Goal: Information Seeking & Learning: Learn about a topic

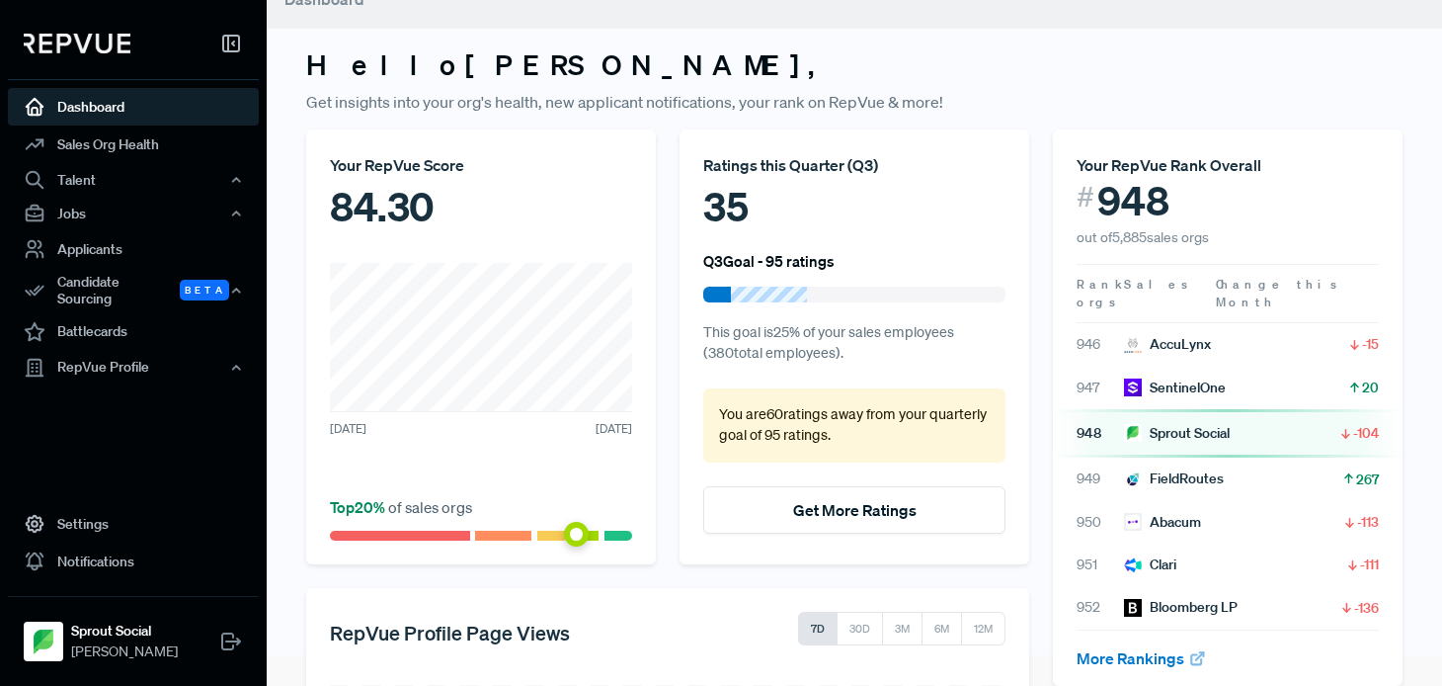
scroll to position [33, 0]
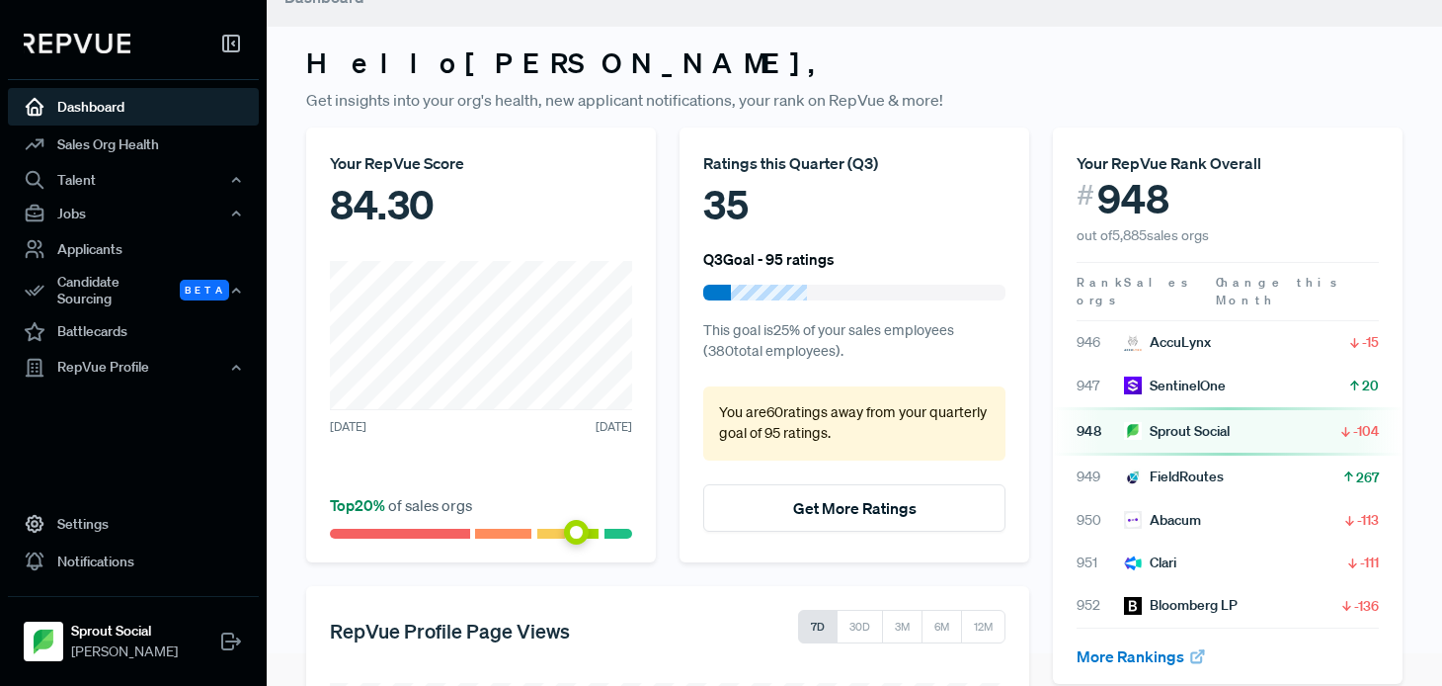
click at [736, 209] on div "35" at bounding box center [854, 204] width 302 height 59
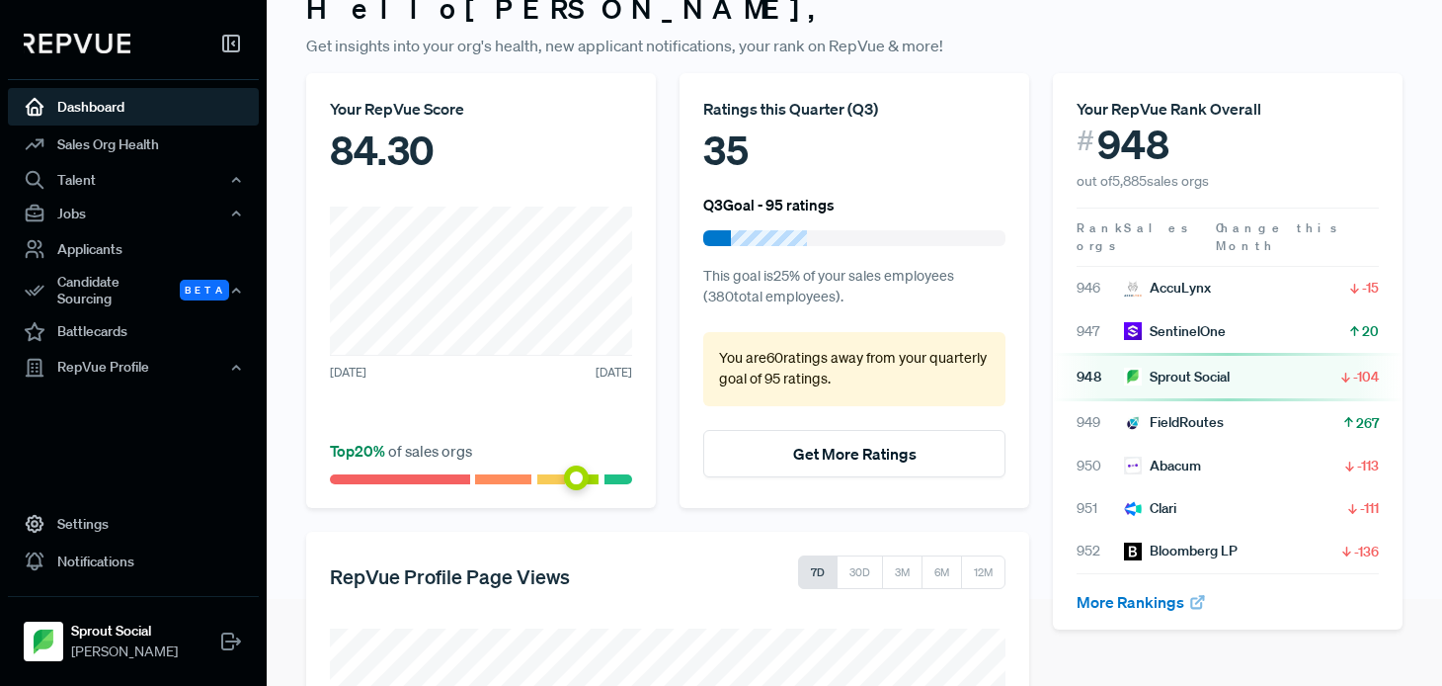
scroll to position [88, 0]
click at [836, 298] on p "This goal is 25 % of your sales employees ( 380 total employees)." at bounding box center [854, 286] width 302 height 42
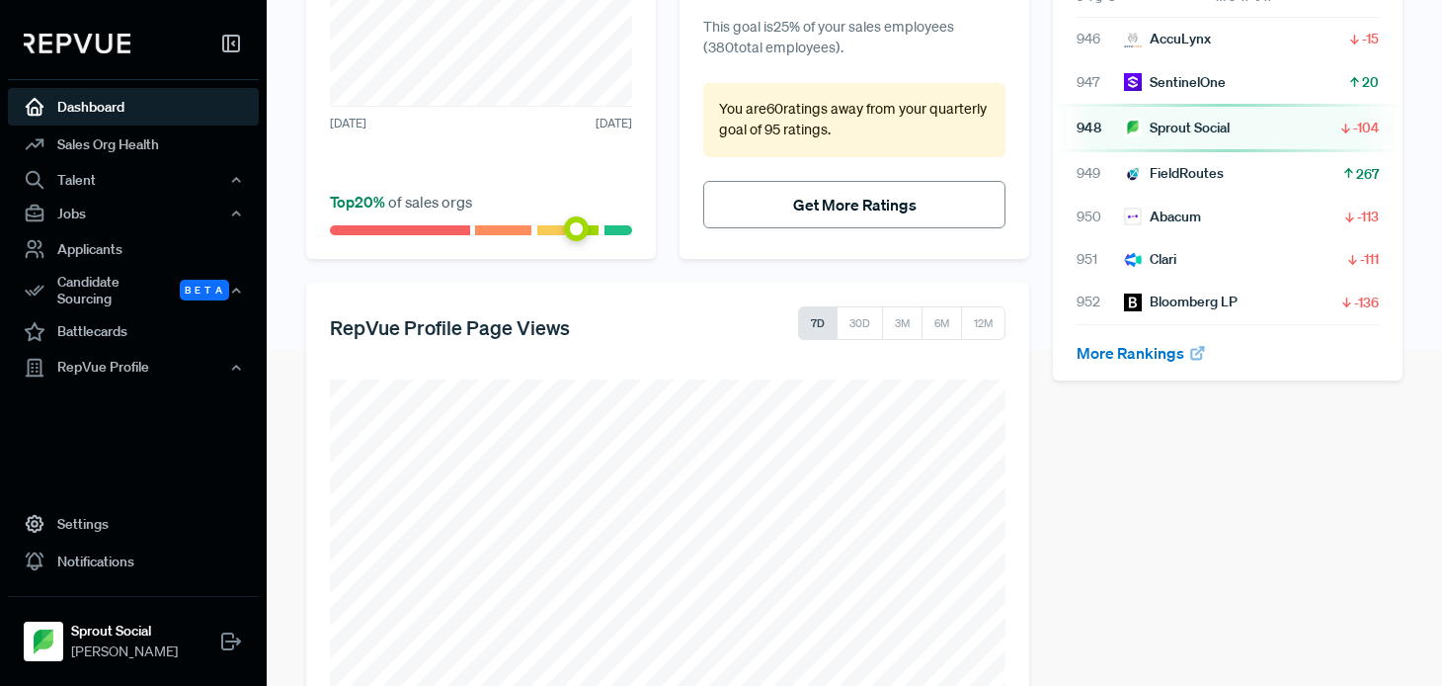
scroll to position [422, 0]
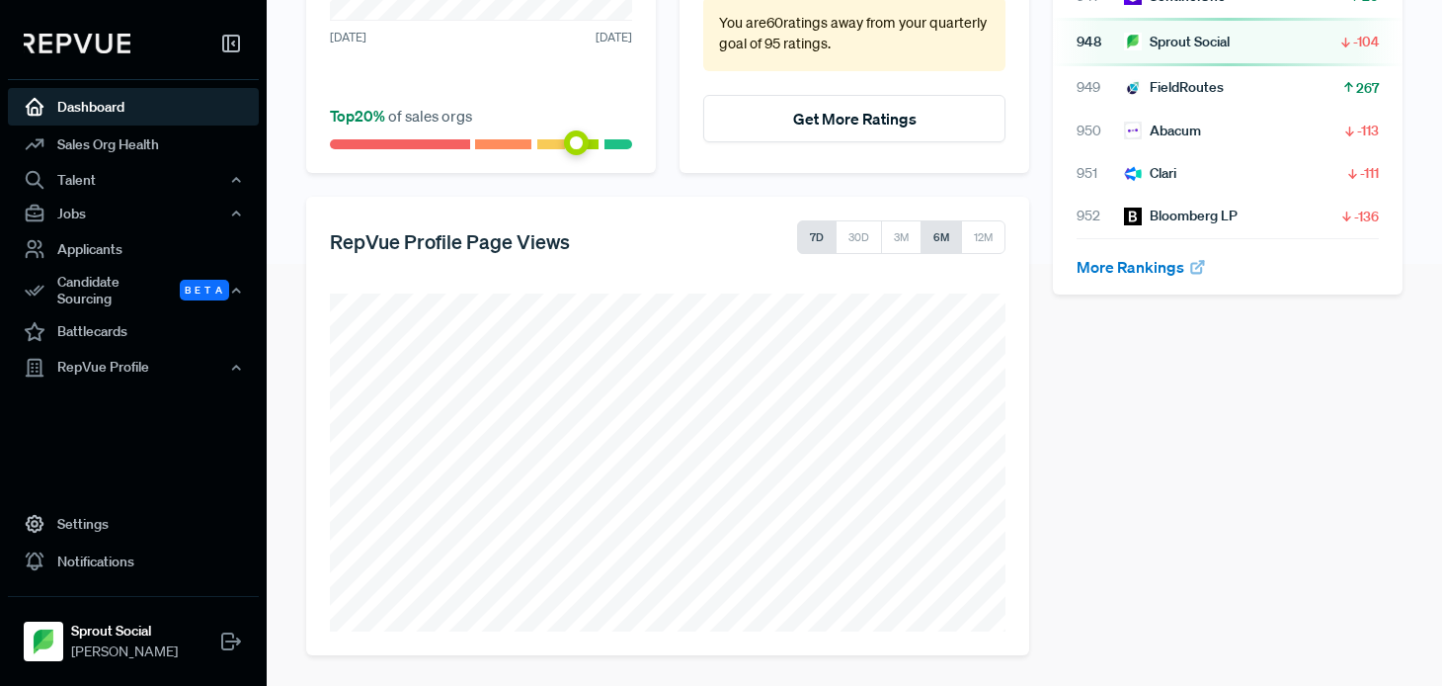
click at [933, 239] on button "6M" at bounding box center [941, 237] width 41 height 34
click at [977, 240] on button "12M" at bounding box center [983, 237] width 44 height 34
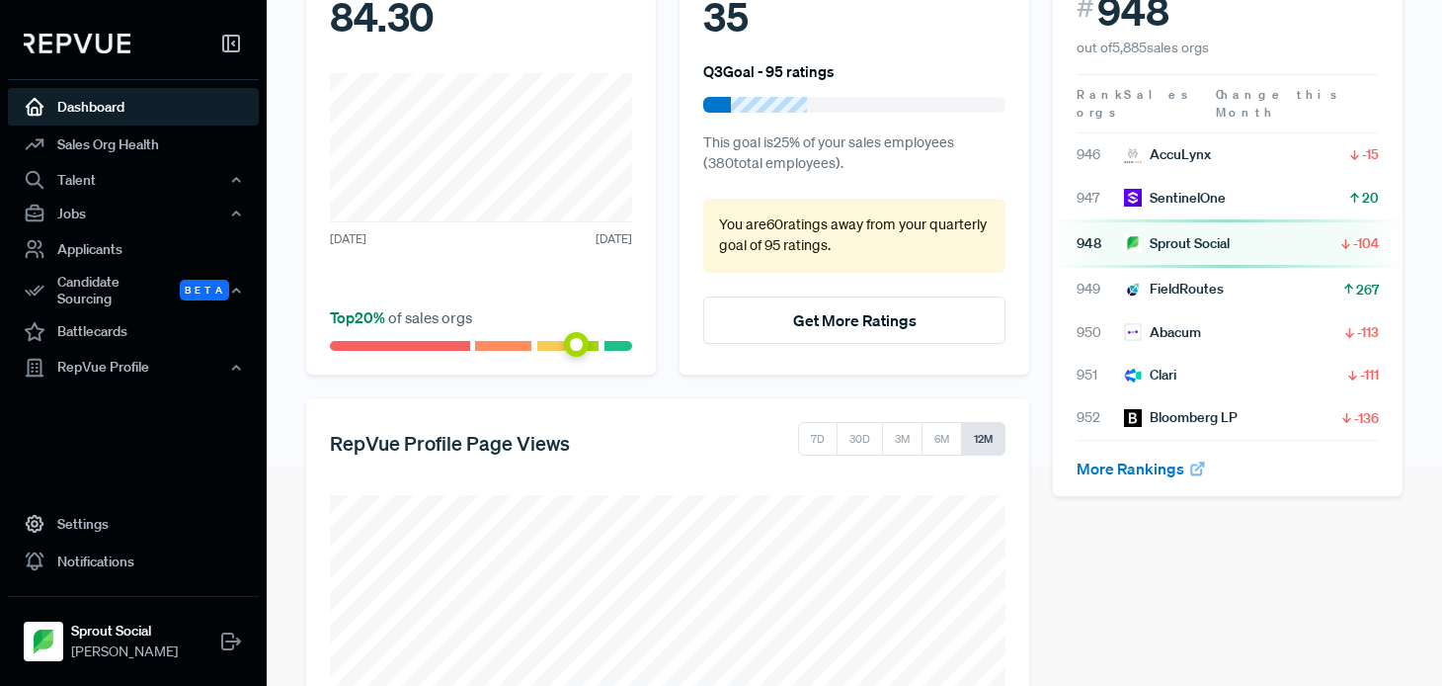
scroll to position [0, 0]
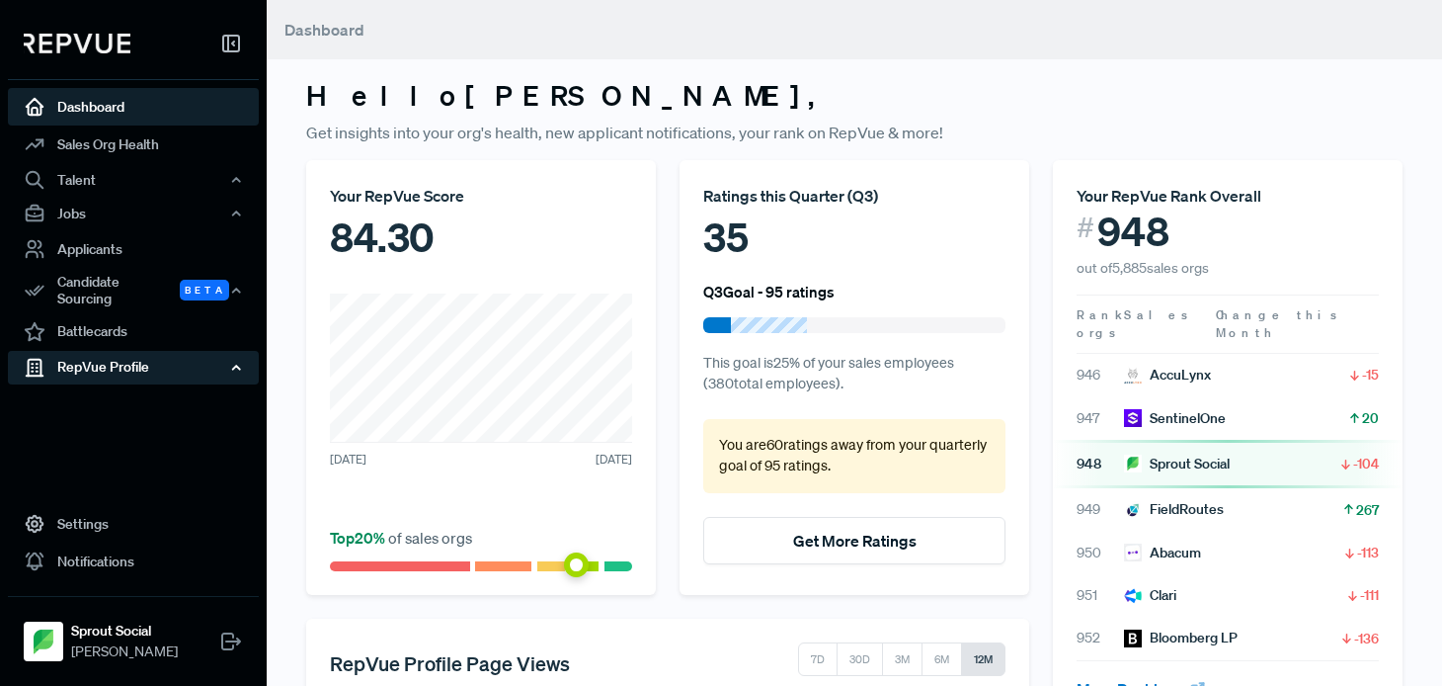
click at [167, 366] on div "RepVue Profile" at bounding box center [133, 368] width 251 height 34
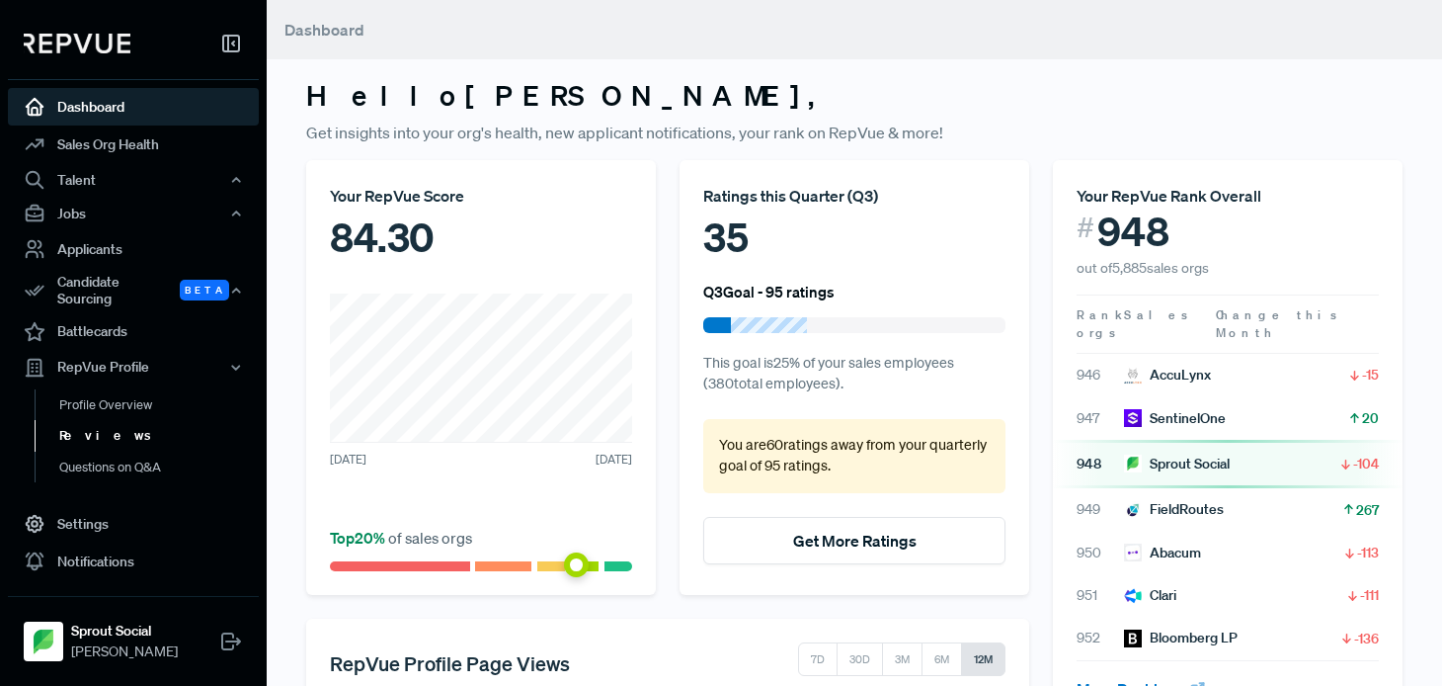
click at [89, 425] on link "Reviews" at bounding box center [160, 436] width 251 height 32
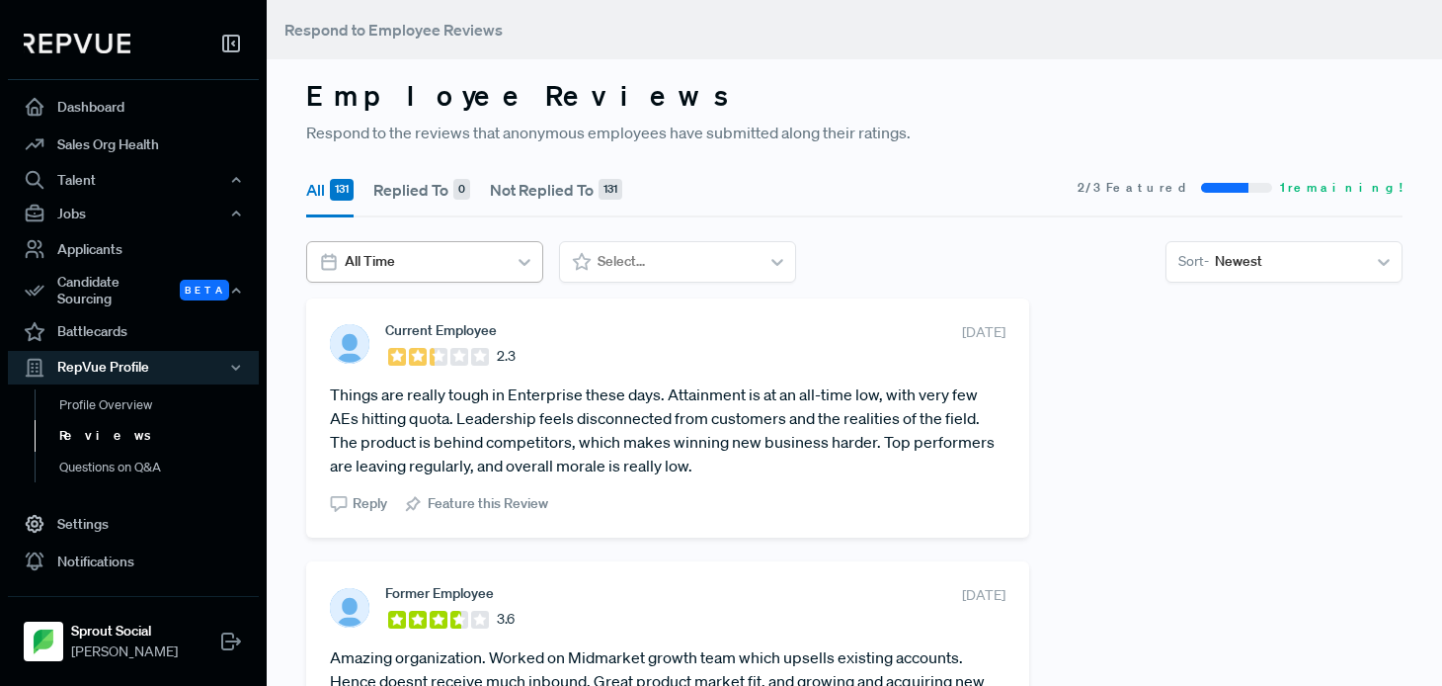
click at [470, 257] on div at bounding box center [423, 261] width 156 height 25
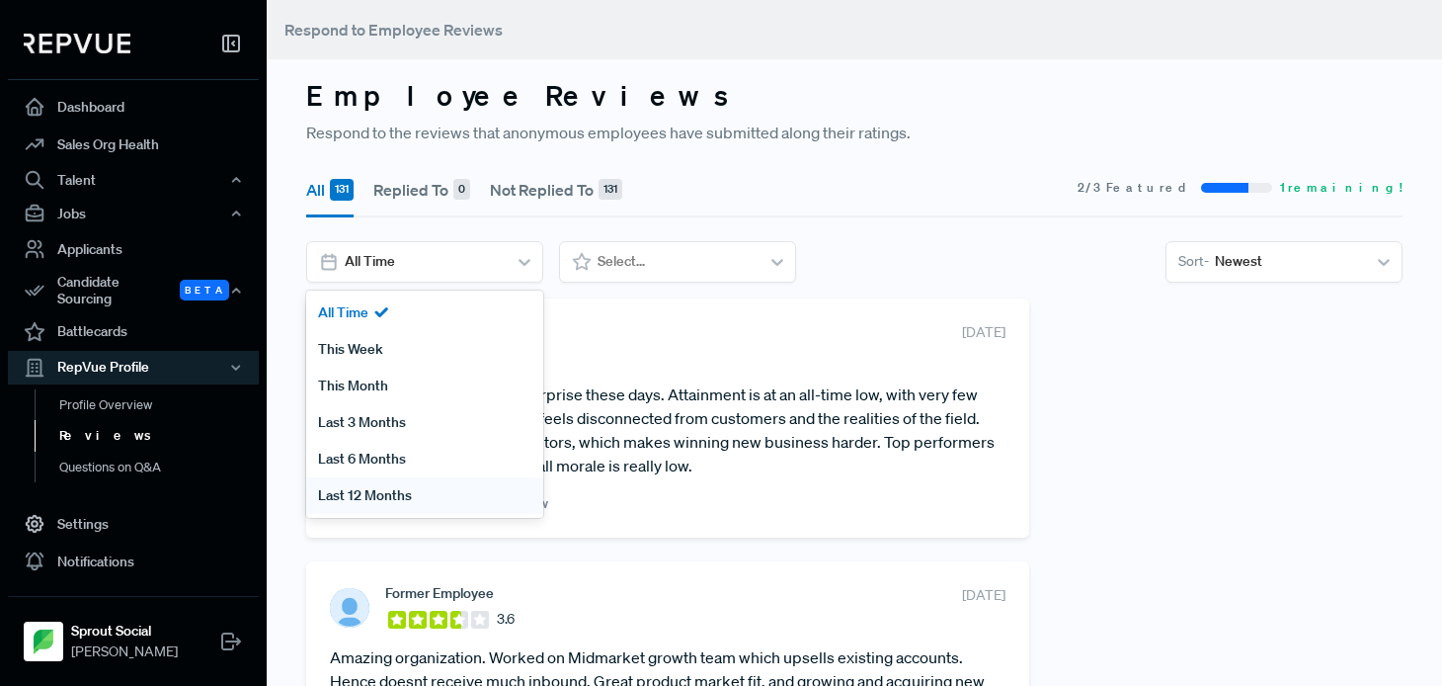
click at [391, 487] on div "Last 12 Months" at bounding box center [424, 495] width 237 height 37
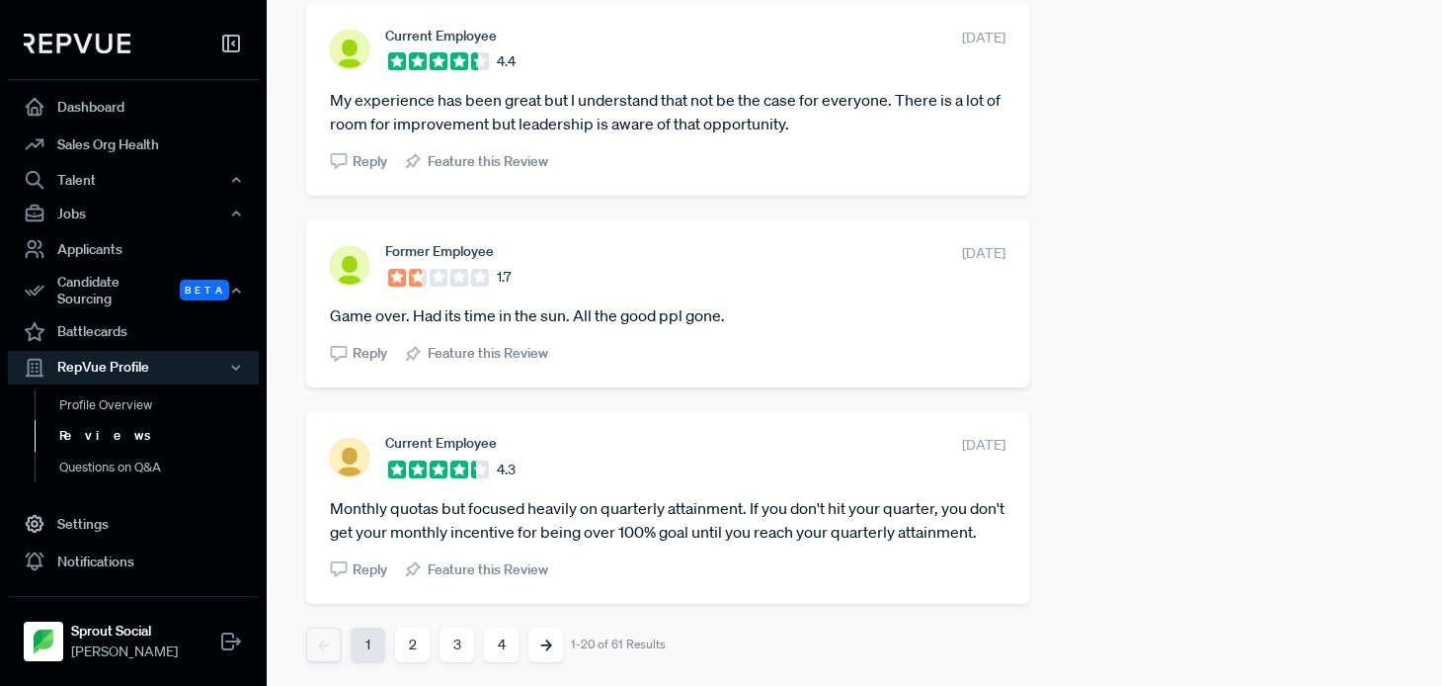
scroll to position [4316, 0]
click at [419, 647] on button "2" at bounding box center [412, 644] width 35 height 35
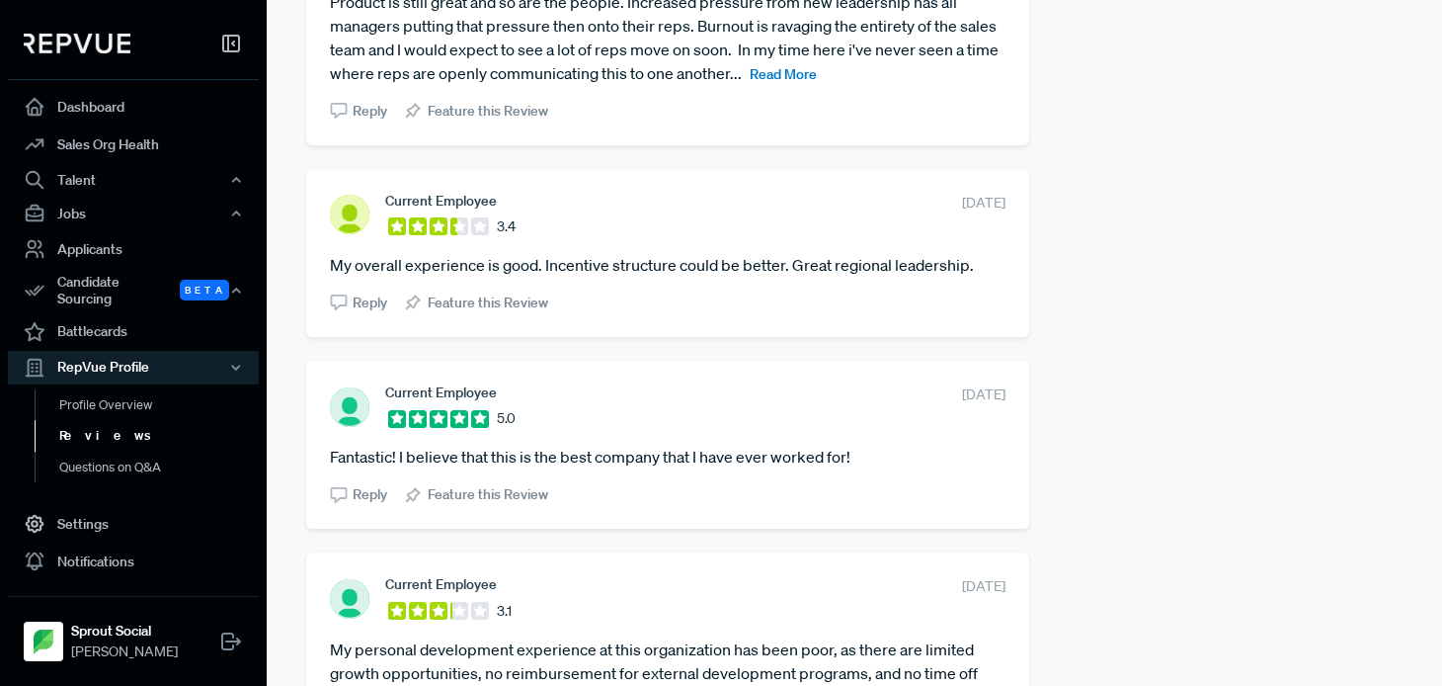
scroll to position [4127, 0]
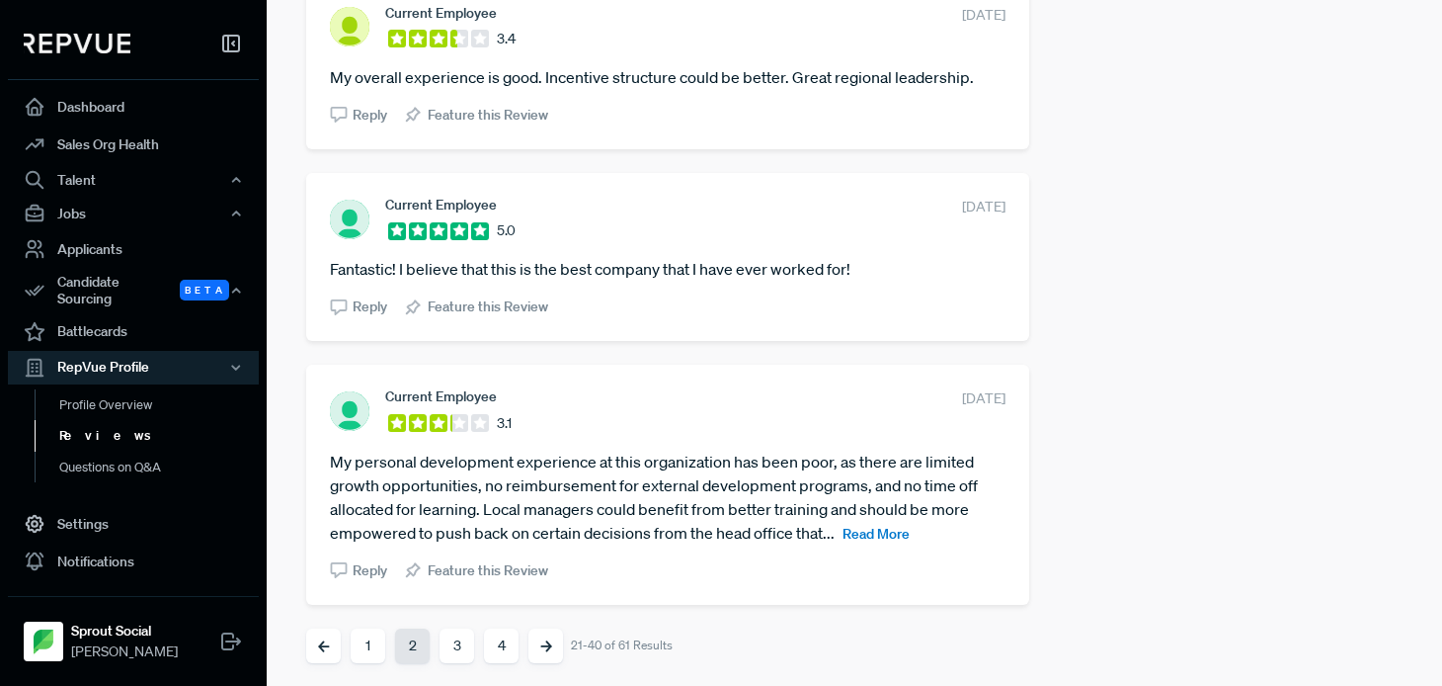
click at [456, 649] on button "3" at bounding box center [457, 645] width 35 height 35
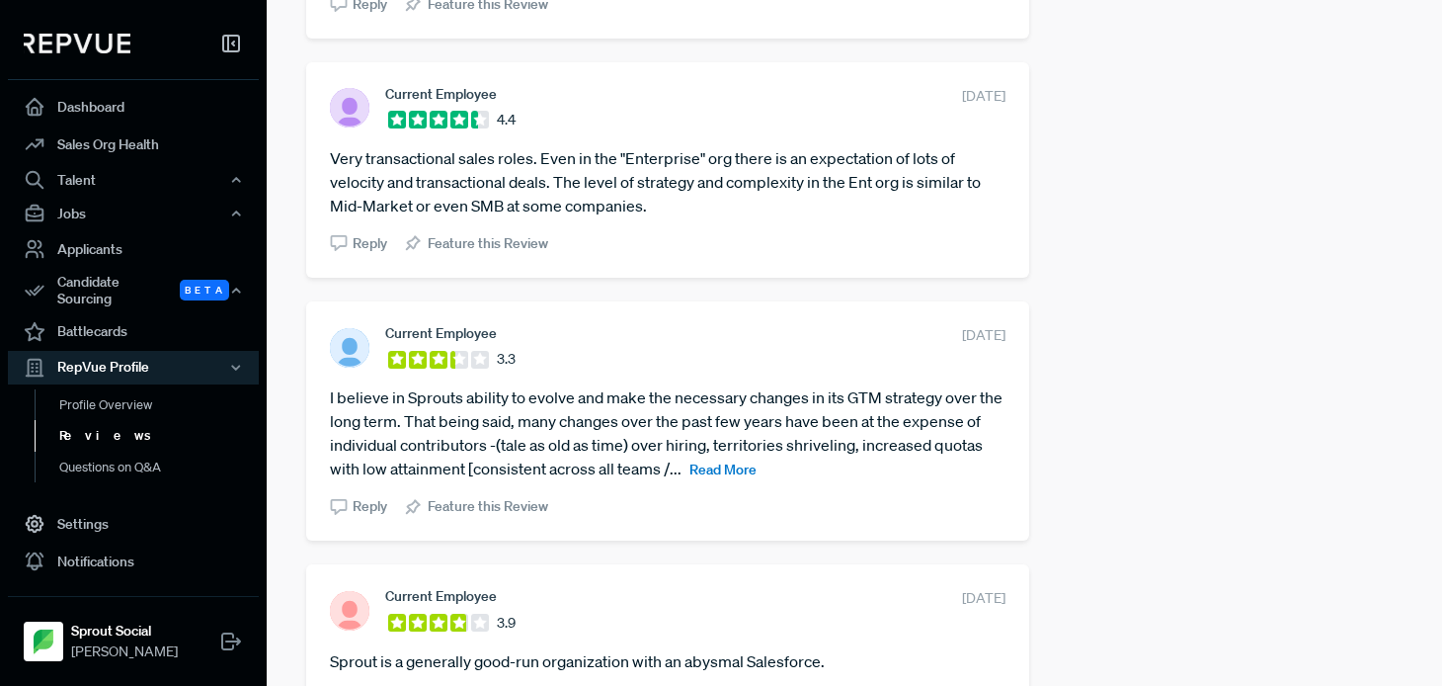
scroll to position [4056, 0]
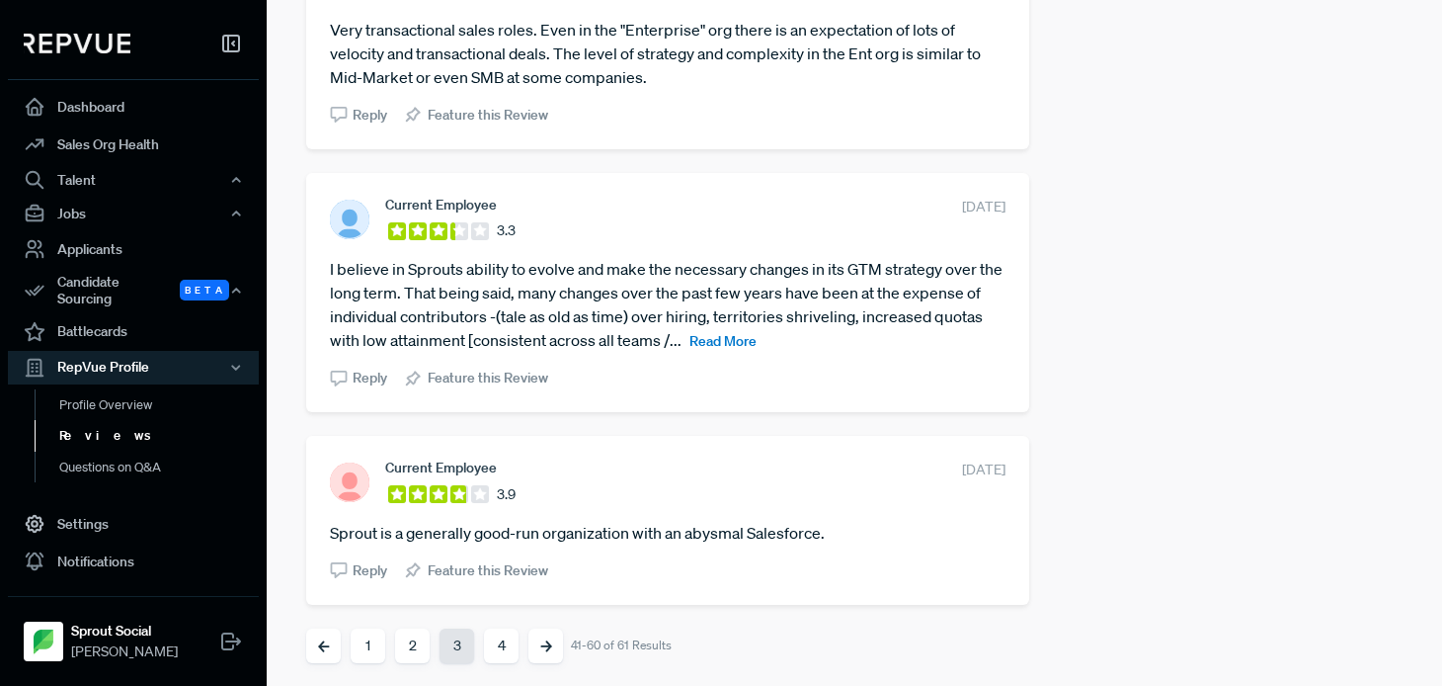
click at [504, 652] on button "4" at bounding box center [501, 645] width 35 height 35
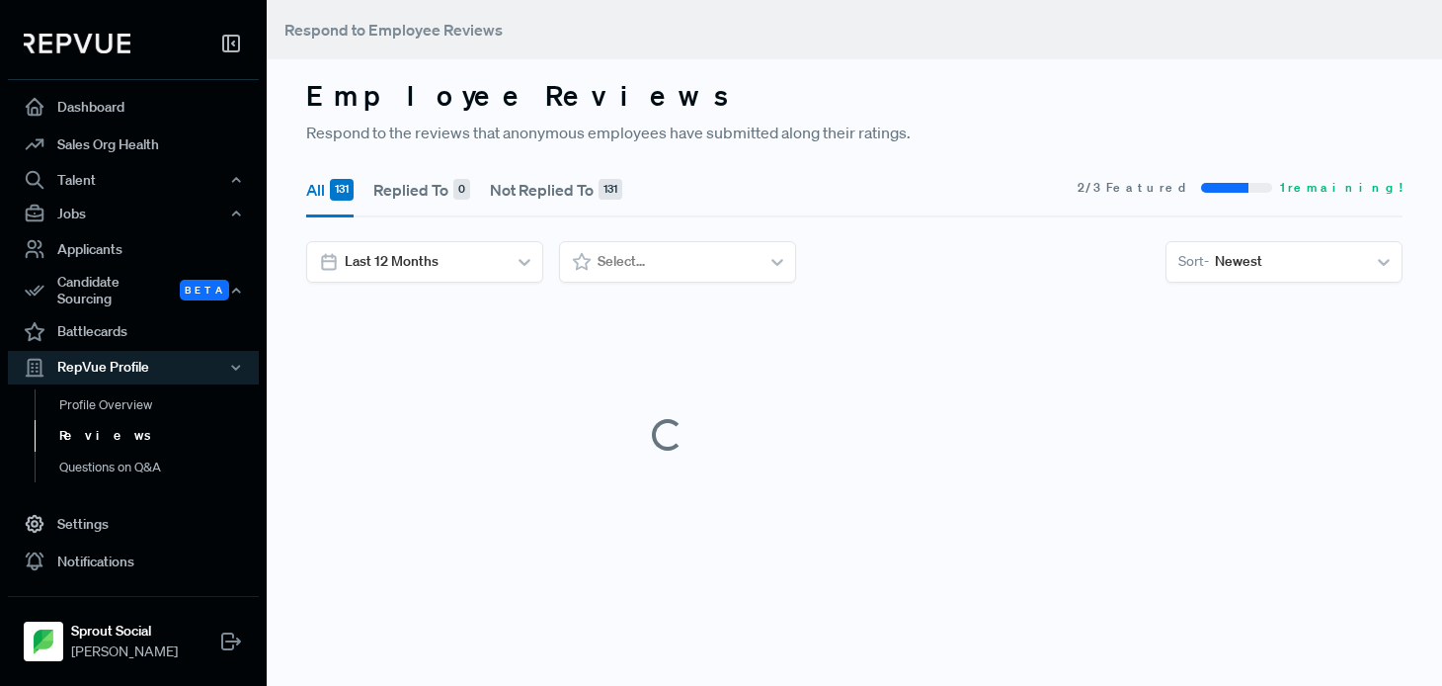
scroll to position [0, 0]
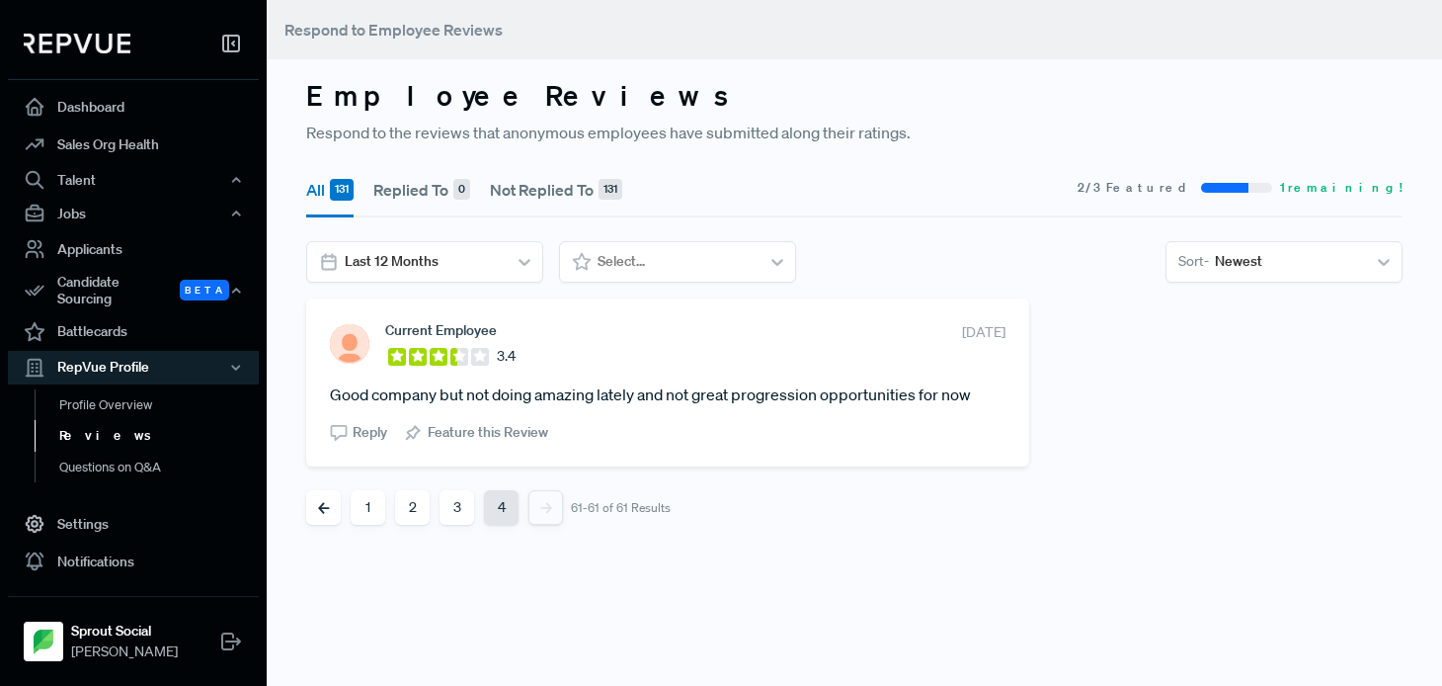
click at [466, 510] on button "3" at bounding box center [457, 507] width 35 height 35
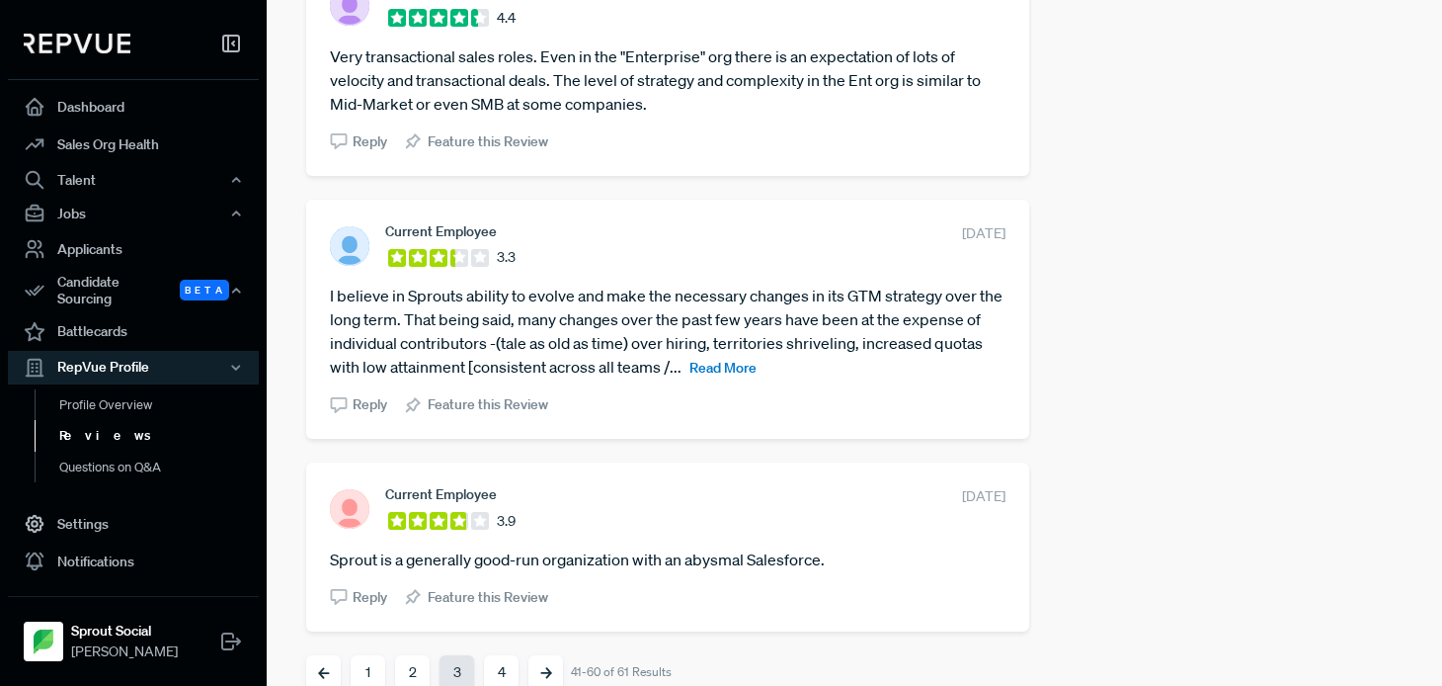
scroll to position [4056, 0]
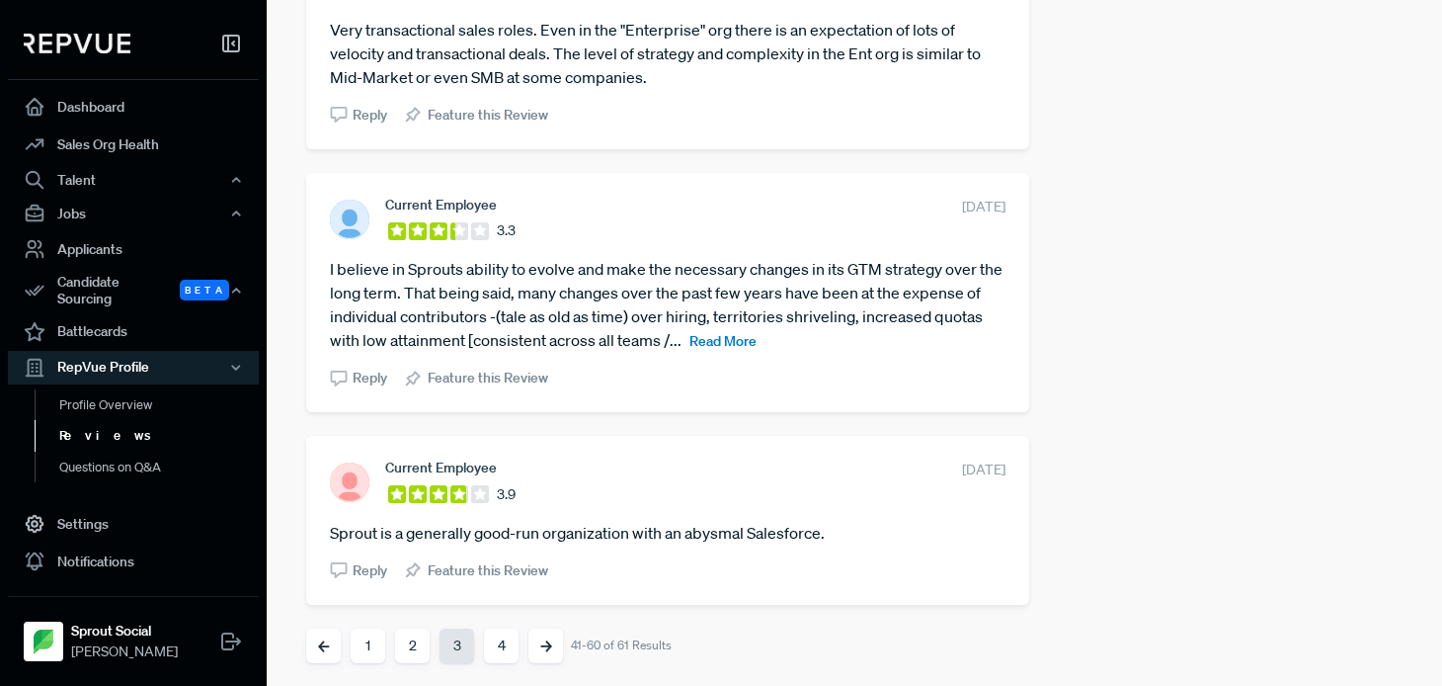
click at [409, 635] on button "2" at bounding box center [412, 645] width 35 height 35
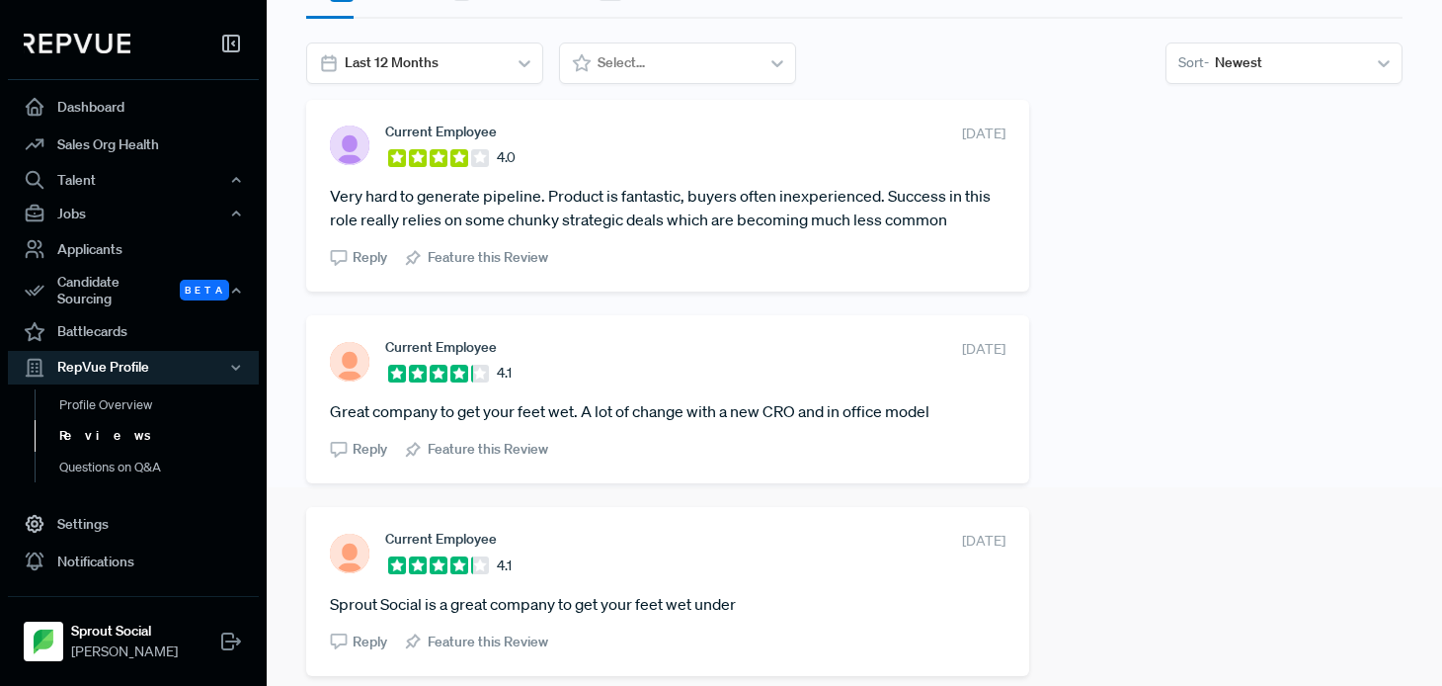
scroll to position [0, 0]
